Goal: Information Seeking & Learning: Learn about a topic

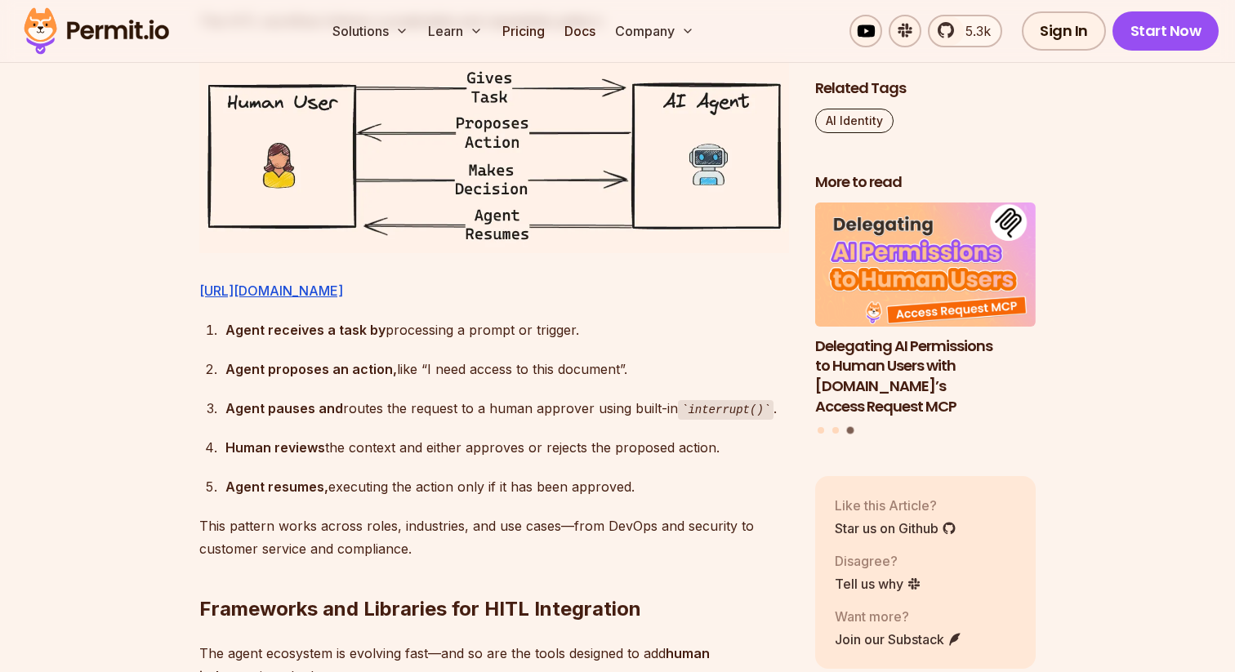
scroll to position [2824, 0]
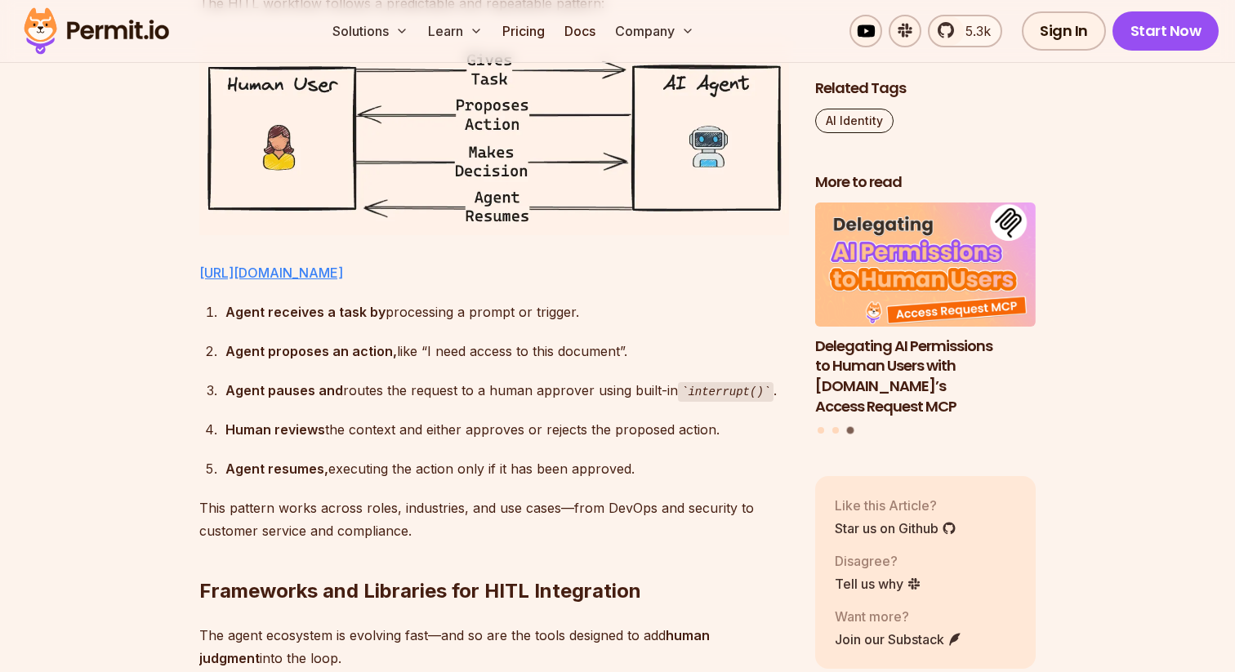
click at [343, 265] on link "[URL][DOMAIN_NAME]" at bounding box center [271, 273] width 144 height 16
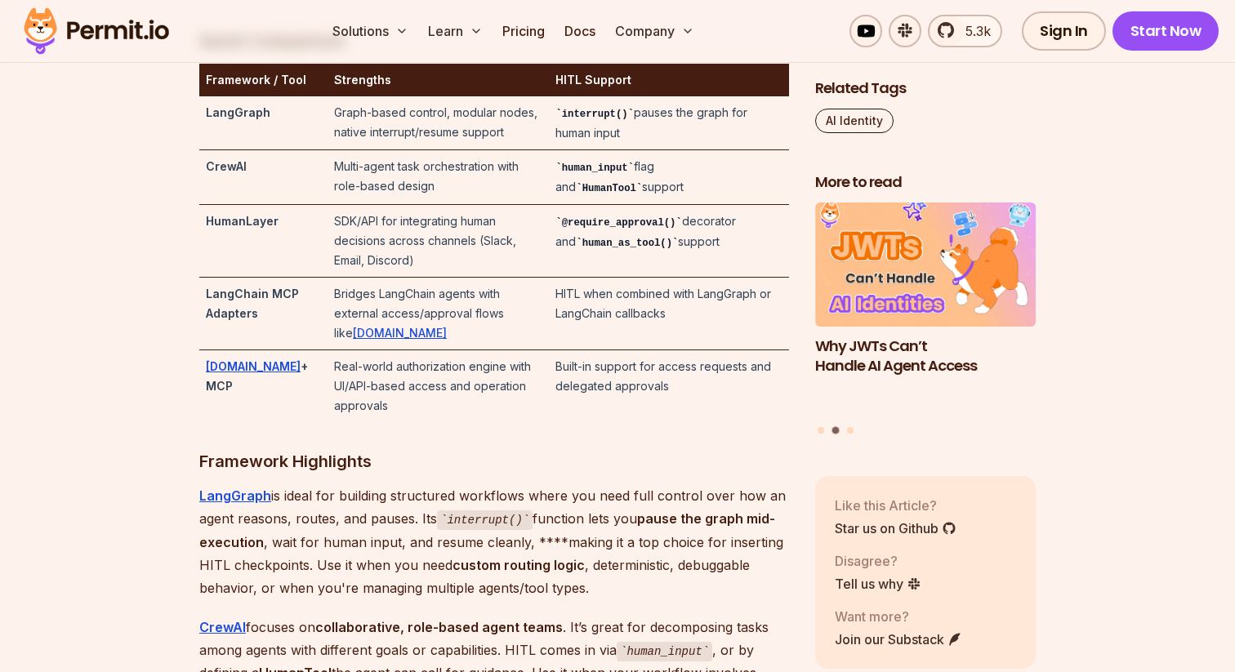
scroll to position [3577, 0]
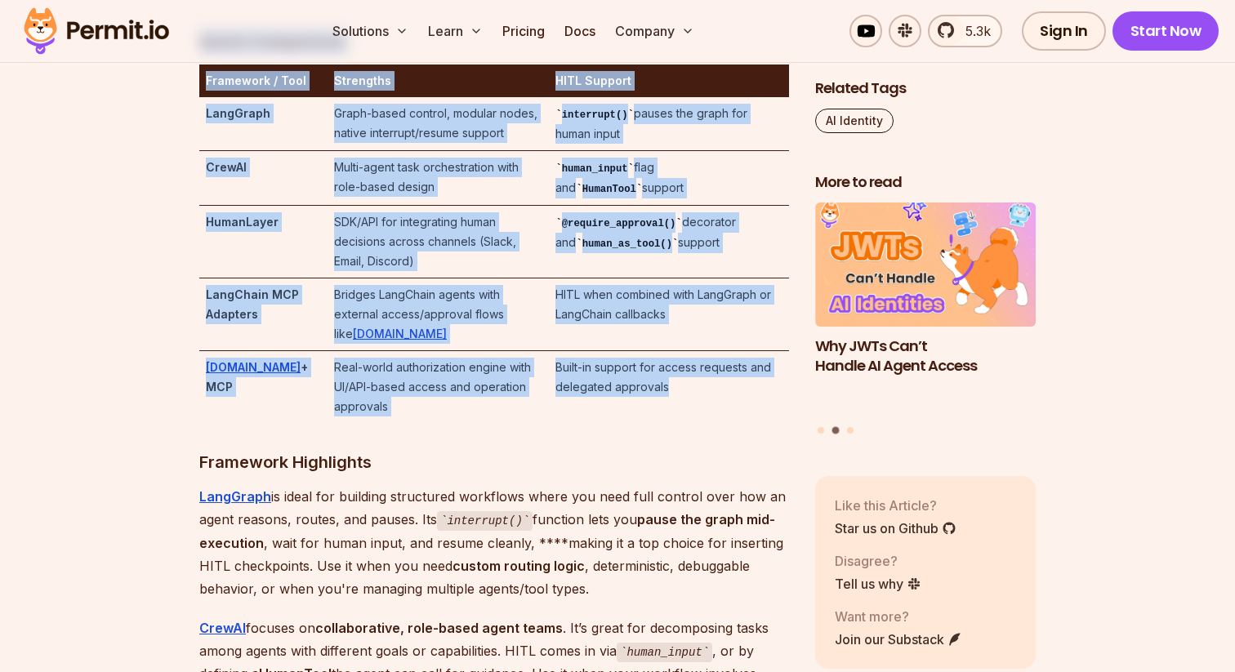
drag, startPoint x: 201, startPoint y: 83, endPoint x: 725, endPoint y: 406, distance: 615.7
copy div "Quick Comparison Framework / Tool Strengths HITL Support LangGraph Graph-based …"
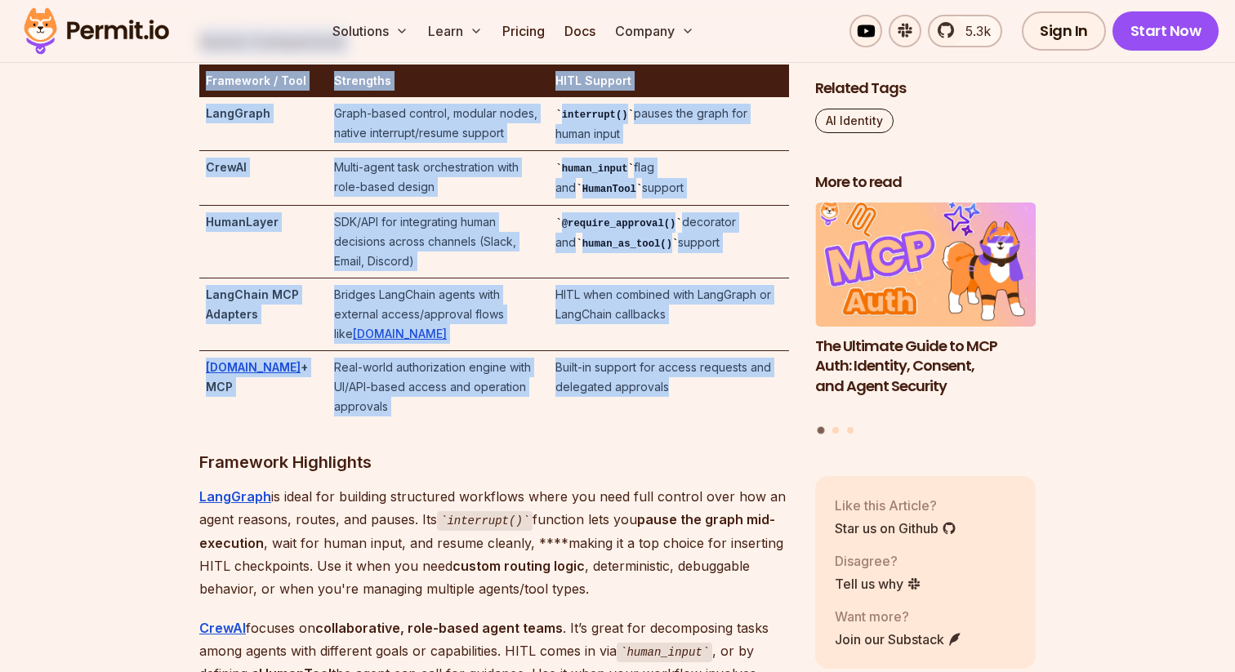
click at [527, 362] on td "Real-world authorization engine with UI/API-based access and operation approvals" at bounding box center [438, 387] width 221 height 73
drag, startPoint x: 198, startPoint y: 84, endPoint x: 713, endPoint y: 414, distance: 611.3
copy div "Quick Comparison Framework / Tool Strengths HITL Support LangGraph Graph-based …"
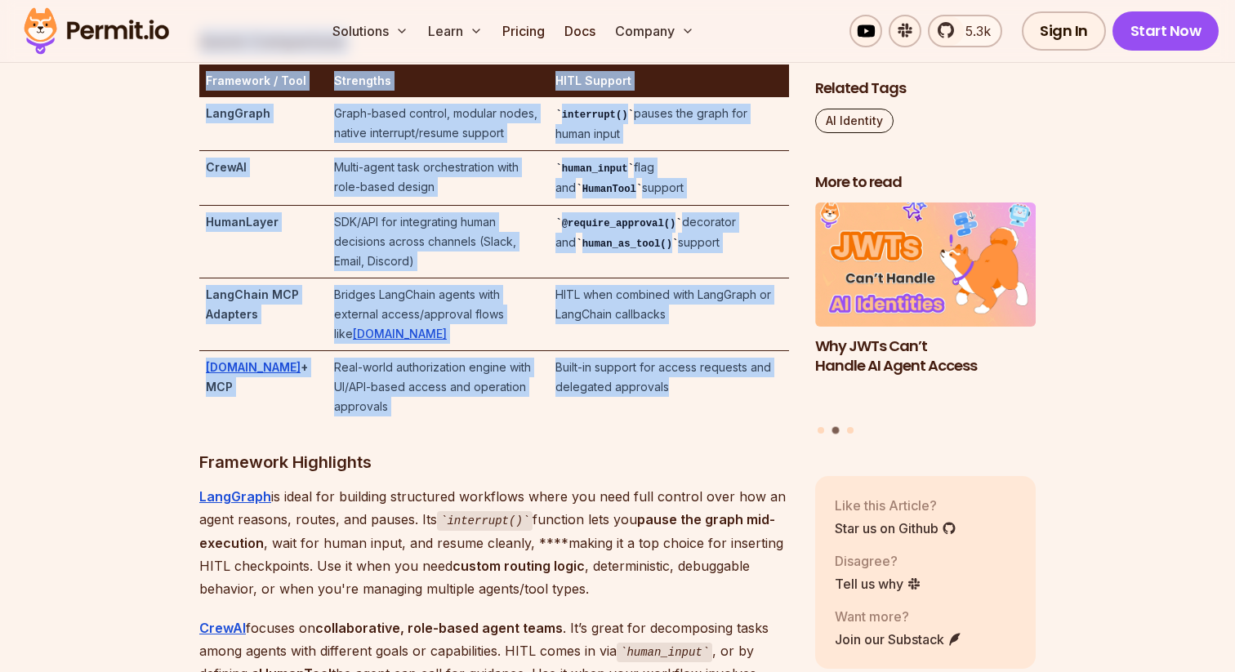
click at [348, 206] on td "Multi-agent task orchestration with role-based design" at bounding box center [438, 178] width 221 height 55
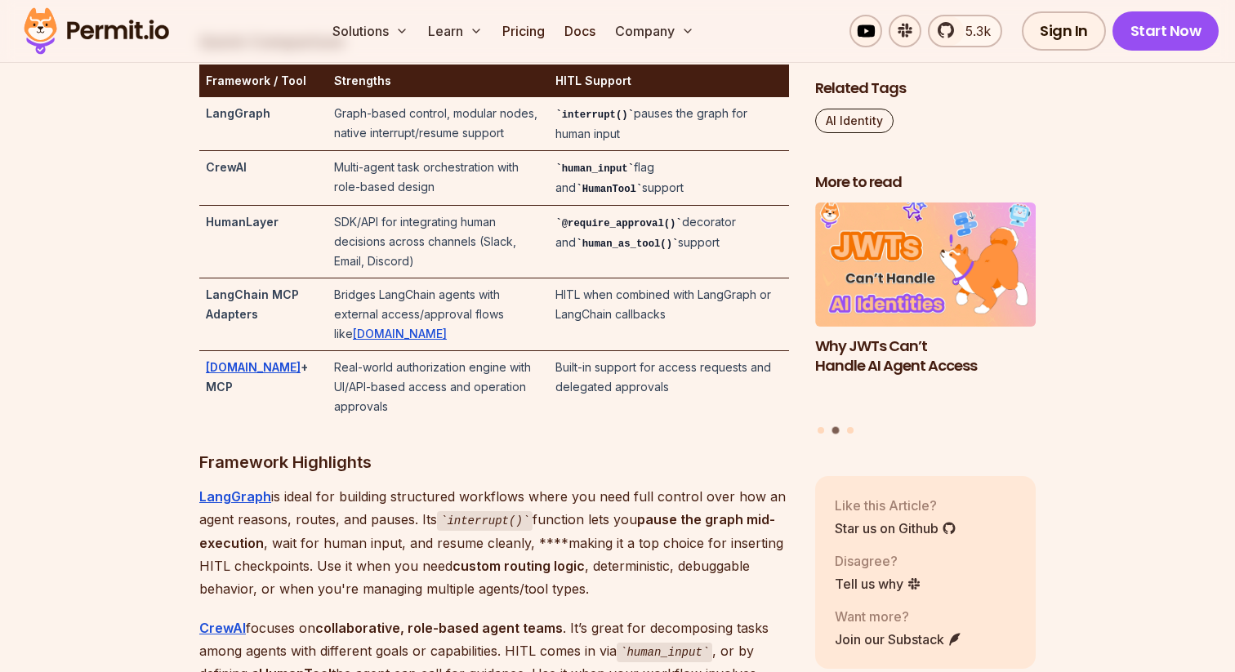
drag, startPoint x: 201, startPoint y: 84, endPoint x: 274, endPoint y: 145, distance: 95.1
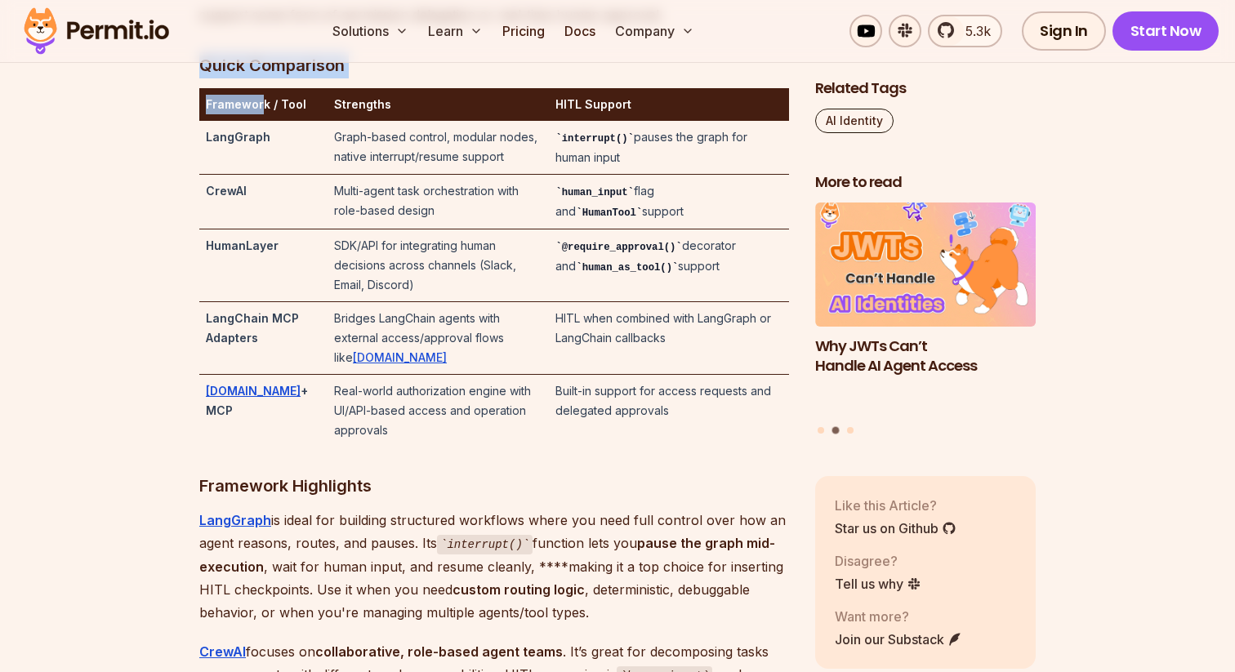
click at [274, 121] on th "Framework / Tool" at bounding box center [263, 104] width 128 height 33
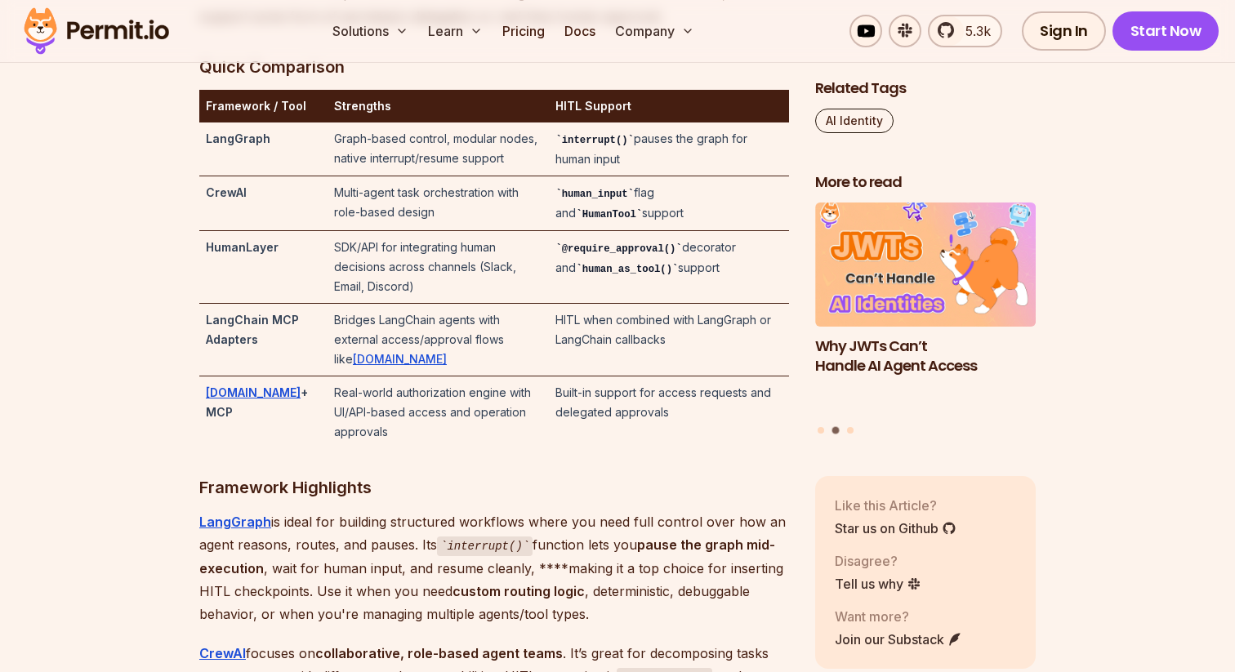
scroll to position [3550, 0]
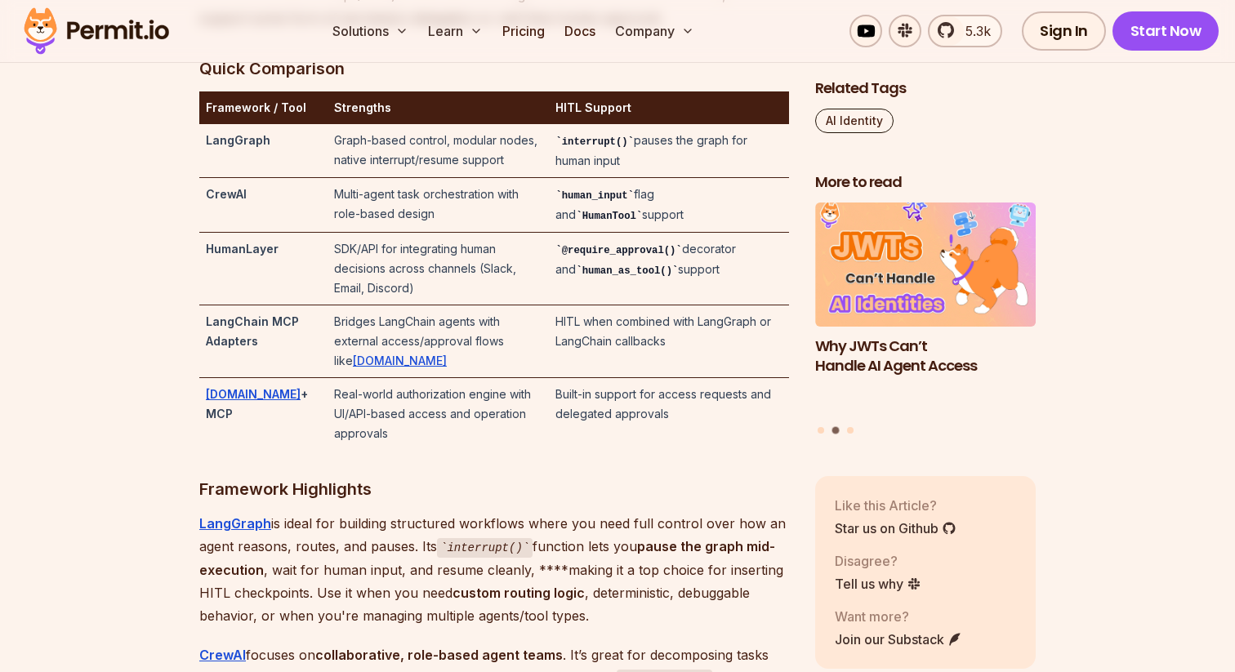
click at [271, 124] on th "Framework / Tool" at bounding box center [263, 107] width 128 height 33
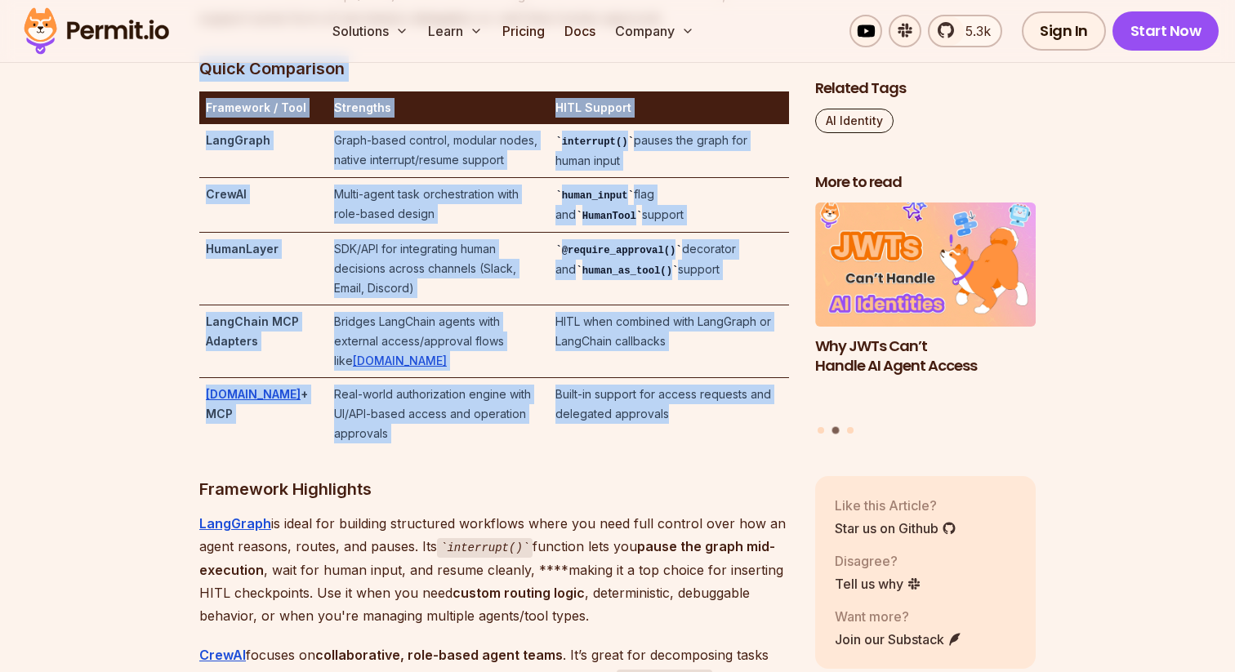
drag, startPoint x: 202, startPoint y: 112, endPoint x: 701, endPoint y: 434, distance: 593.8
copy div "Quick Comparison Framework / Tool Strengths HITL Support LangGraph Graph-based …"
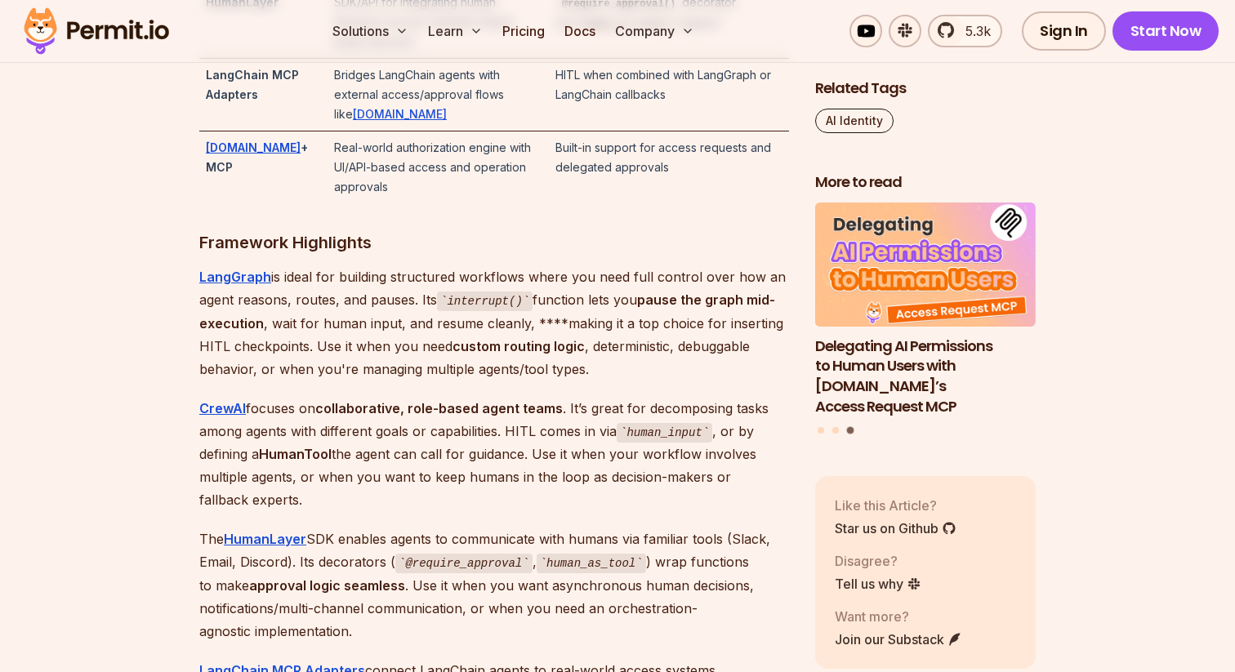
click at [386, 346] on p "LangGraph is ideal for building structured workflows where you need full contro…" at bounding box center [494, 322] width 590 height 115
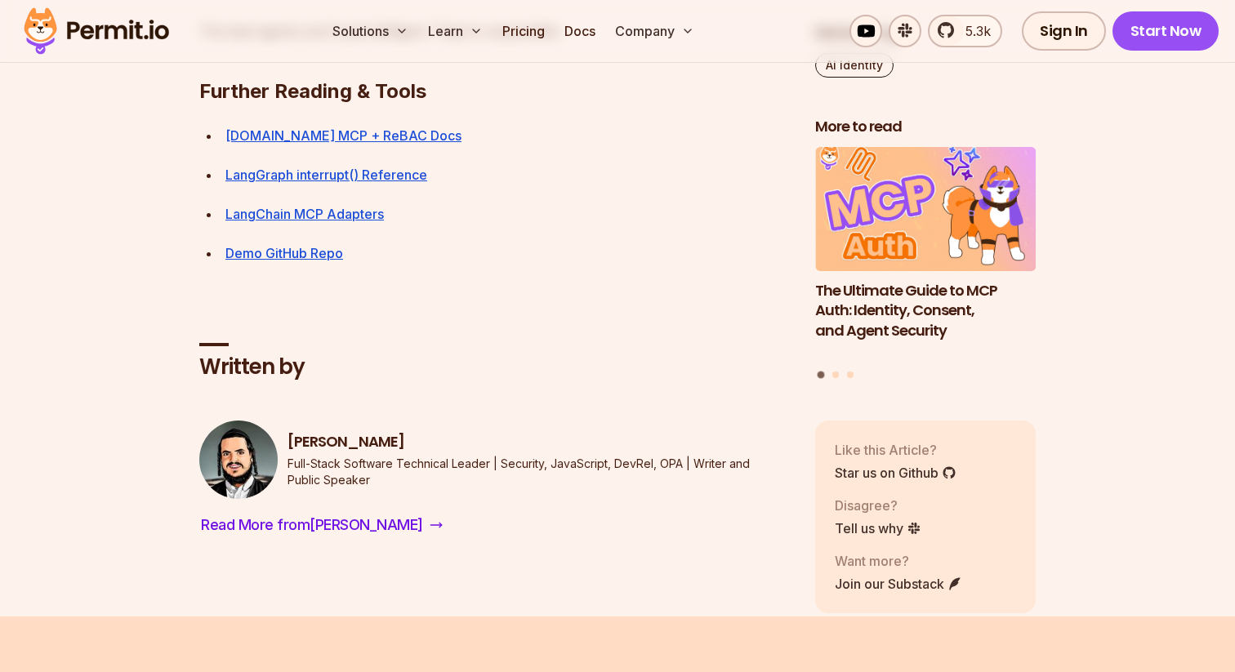
scroll to position [9143, 0]
